Goal: Communication & Community: Share content

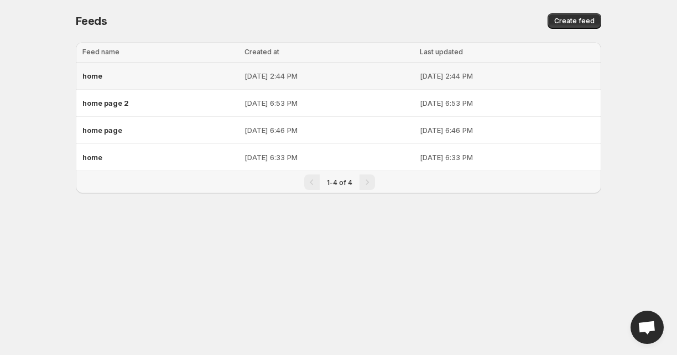
click at [97, 72] on span "home" at bounding box center [92, 75] width 20 height 9
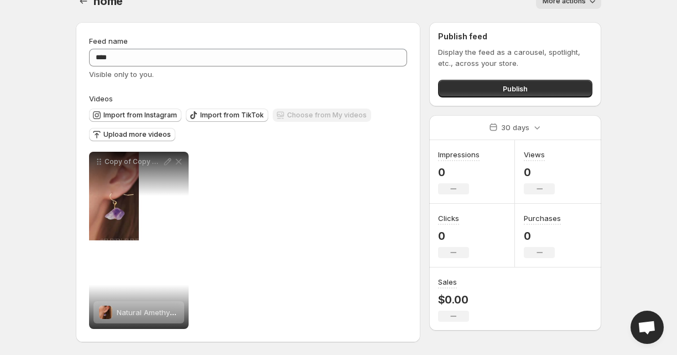
scroll to position [21, 0]
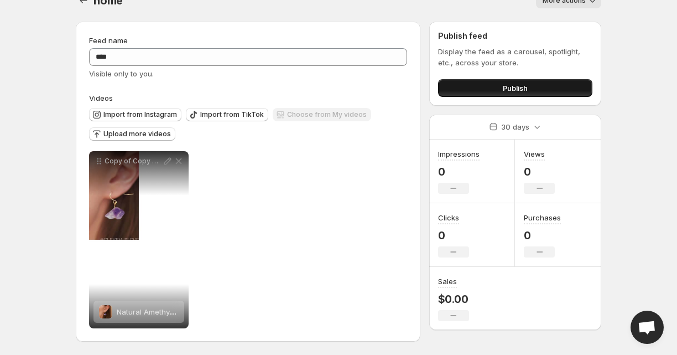
click at [487, 86] on button "Publish" at bounding box center [515, 88] width 154 height 18
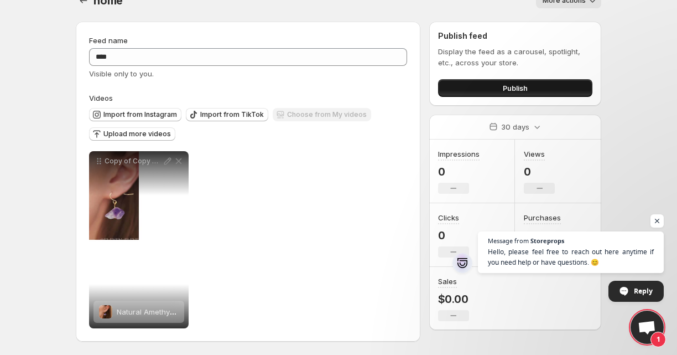
click at [492, 91] on button "Publish" at bounding box center [515, 88] width 154 height 18
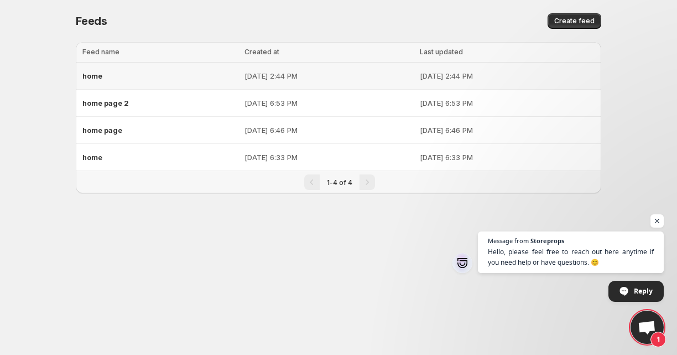
click at [453, 85] on td "[DATE] 2:44 PM" at bounding box center [508, 75] width 185 height 27
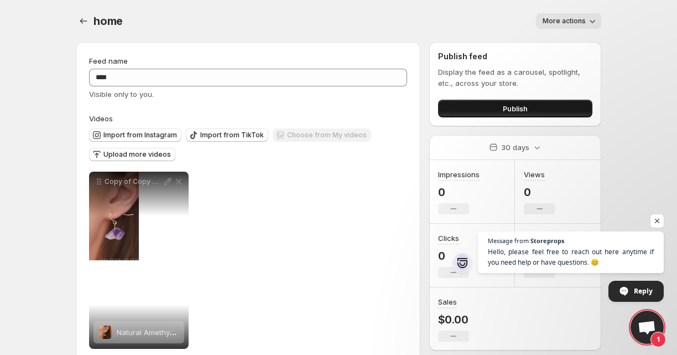
click at [484, 110] on button "Publish" at bounding box center [515, 109] width 154 height 18
click at [514, 109] on span "Publish" at bounding box center [515, 108] width 25 height 11
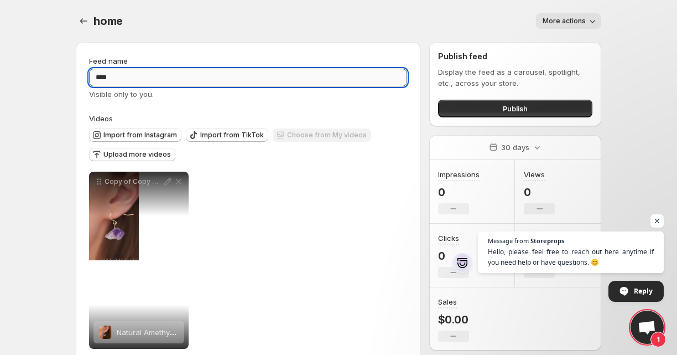
click at [204, 71] on input "****" at bounding box center [248, 78] width 318 height 18
